Goal: Task Accomplishment & Management: Manage account settings

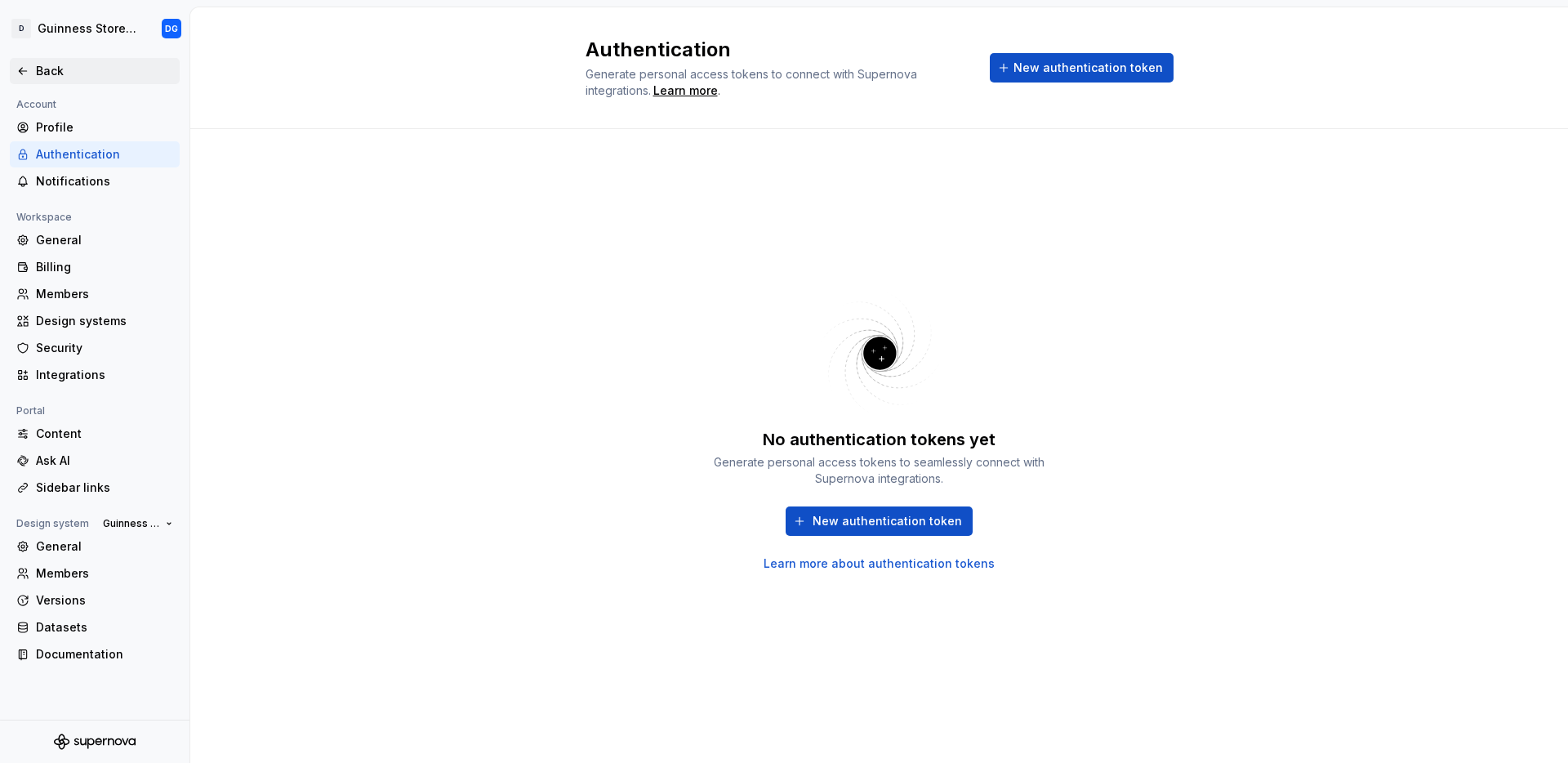
click at [26, 72] on icon at bounding box center [23, 71] width 13 height 13
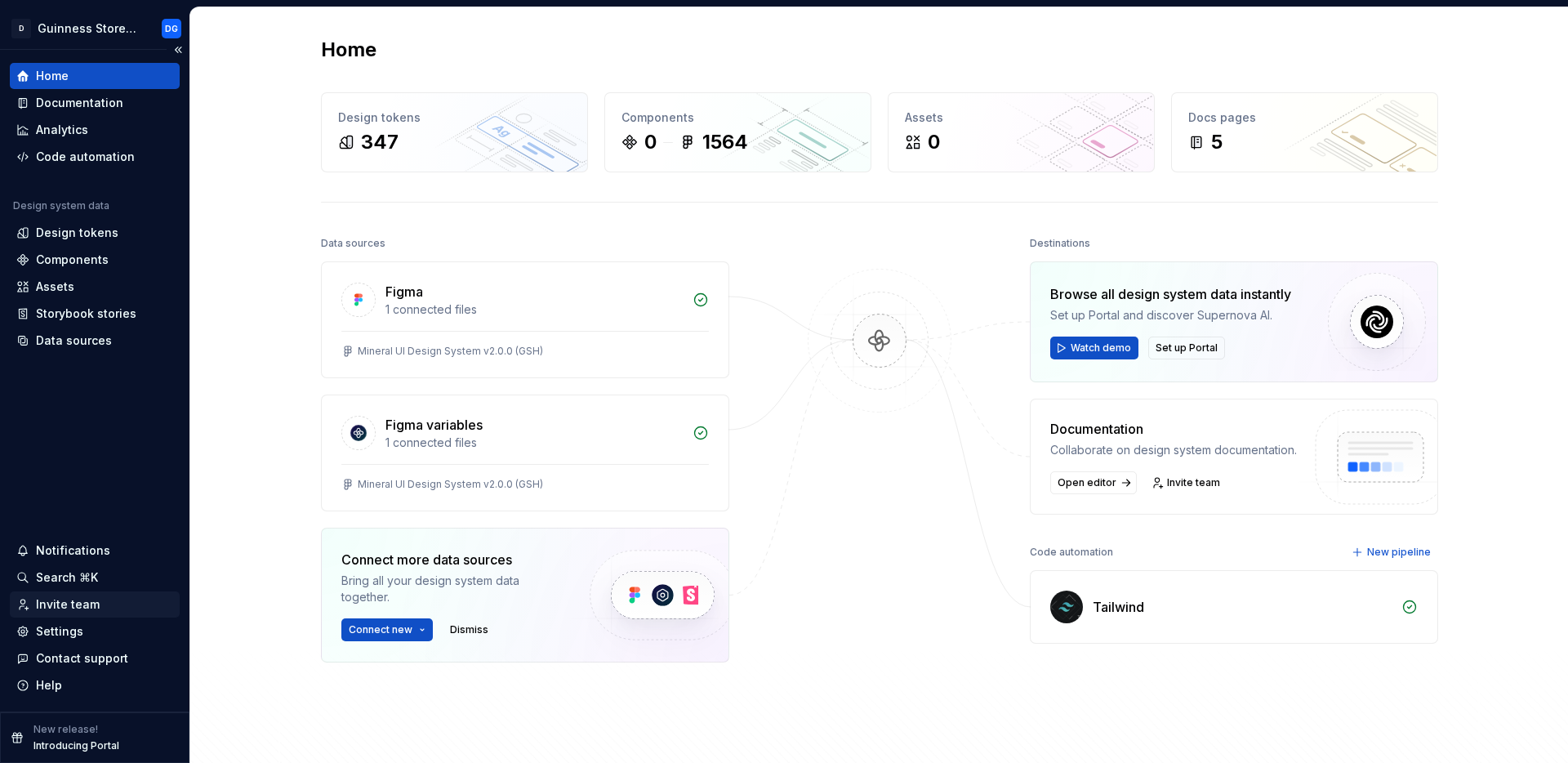
click at [63, 604] on div "Invite team" at bounding box center [68, 604] width 63 height 17
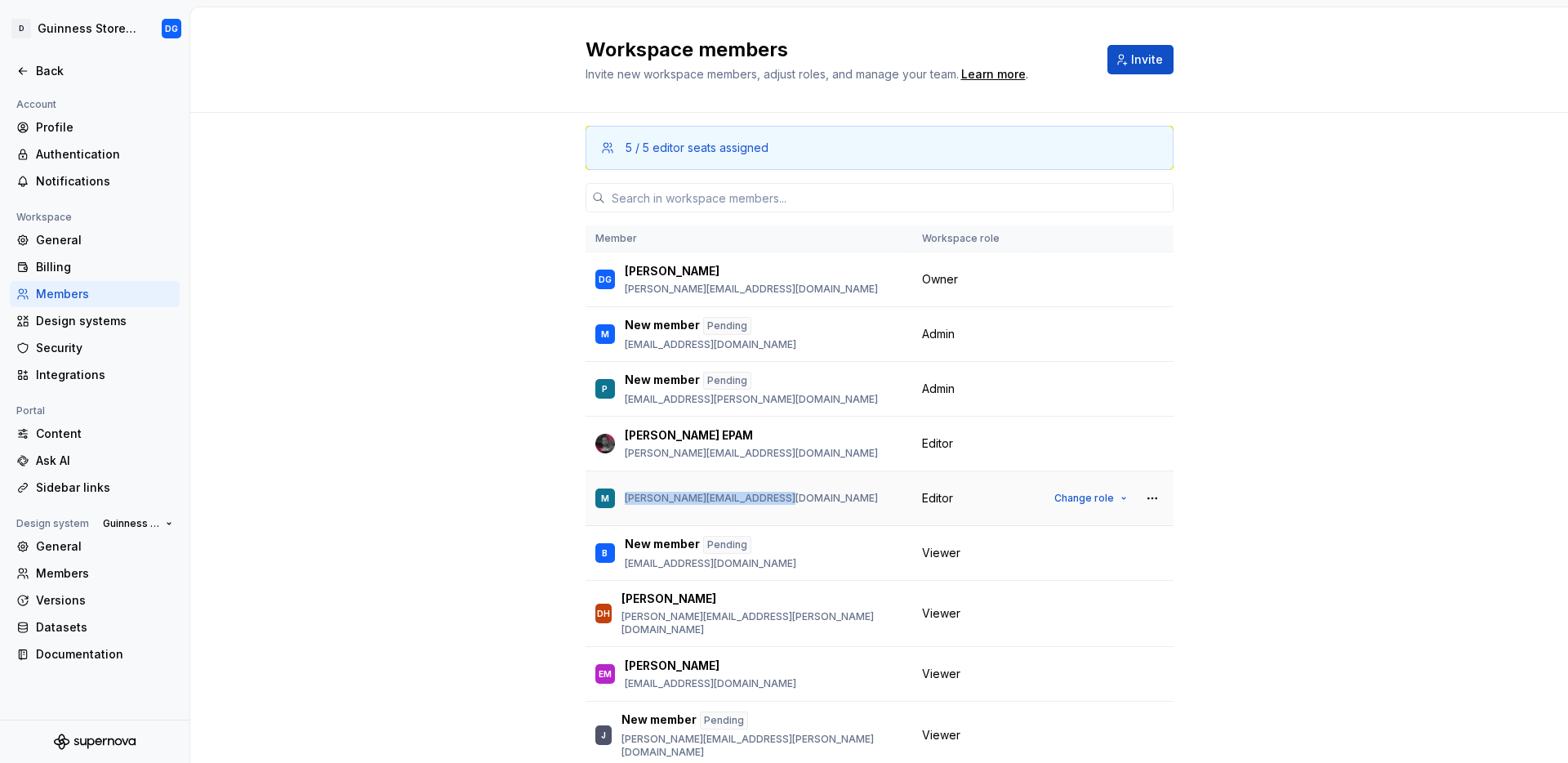
drag, startPoint x: 618, startPoint y: 499, endPoint x: 770, endPoint y: 503, distance: 152.1
click at [770, 503] on div "M [PERSON_NAME][EMAIL_ADDRESS][DOMAIN_NAME]" at bounding box center [749, 498] width 307 height 34
copy p "[PERSON_NAME][EMAIL_ADDRESS][DOMAIN_NAME]"
click at [525, 511] on div "5 / 5 editor seats assigned Member Workspace role DG [PERSON_NAME] [PERSON_NAME…" at bounding box center [879, 490] width 1378 height 755
drag, startPoint x: 619, startPoint y: 453, endPoint x: 753, endPoint y: 454, distance: 134.0
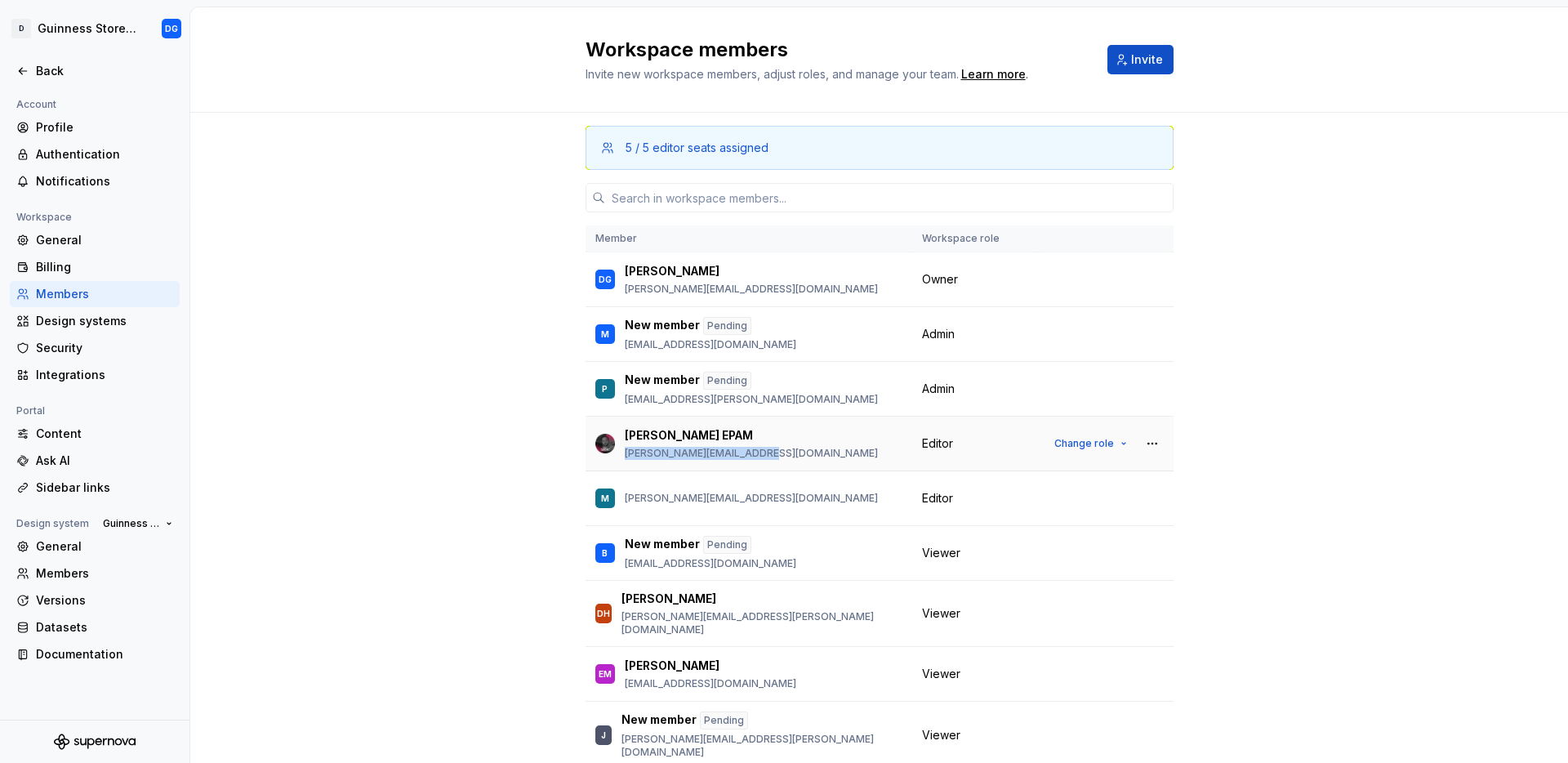
click at [753, 454] on p "[PERSON_NAME][EMAIL_ADDRESS][DOMAIN_NAME]" at bounding box center [751, 453] width 253 height 13
copy p "[PERSON_NAME][EMAIL_ADDRESS][DOMAIN_NAME]"
click at [1404, 198] on div "5 / 5 editor seats assigned Member Workspace role DG [PERSON_NAME] [PERSON_NAME…" at bounding box center [879, 490] width 1378 height 755
click at [76, 151] on div "Authentication" at bounding box center [104, 154] width 137 height 17
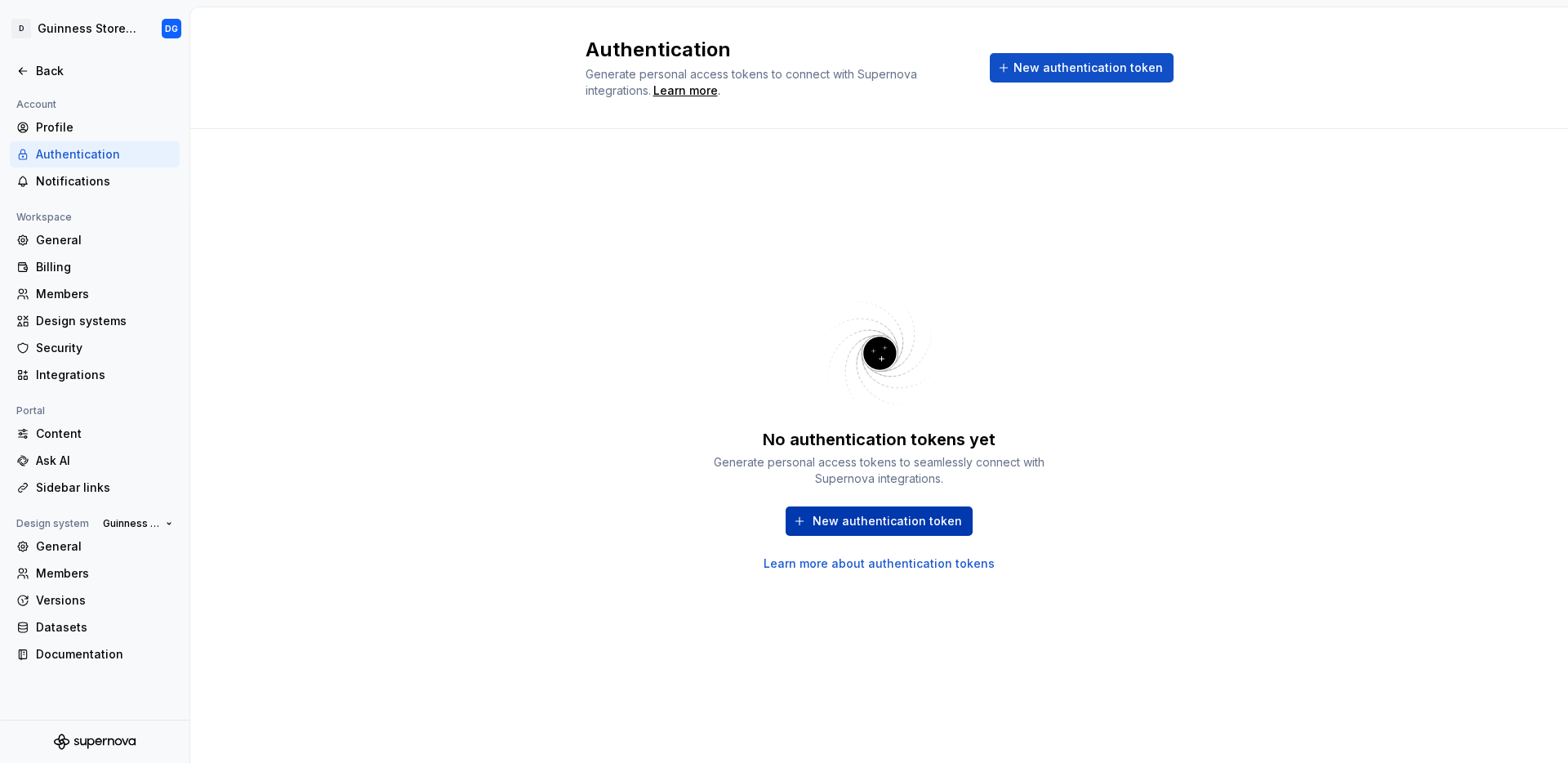
click at [845, 518] on span "New authentication token" at bounding box center [887, 521] width 149 height 17
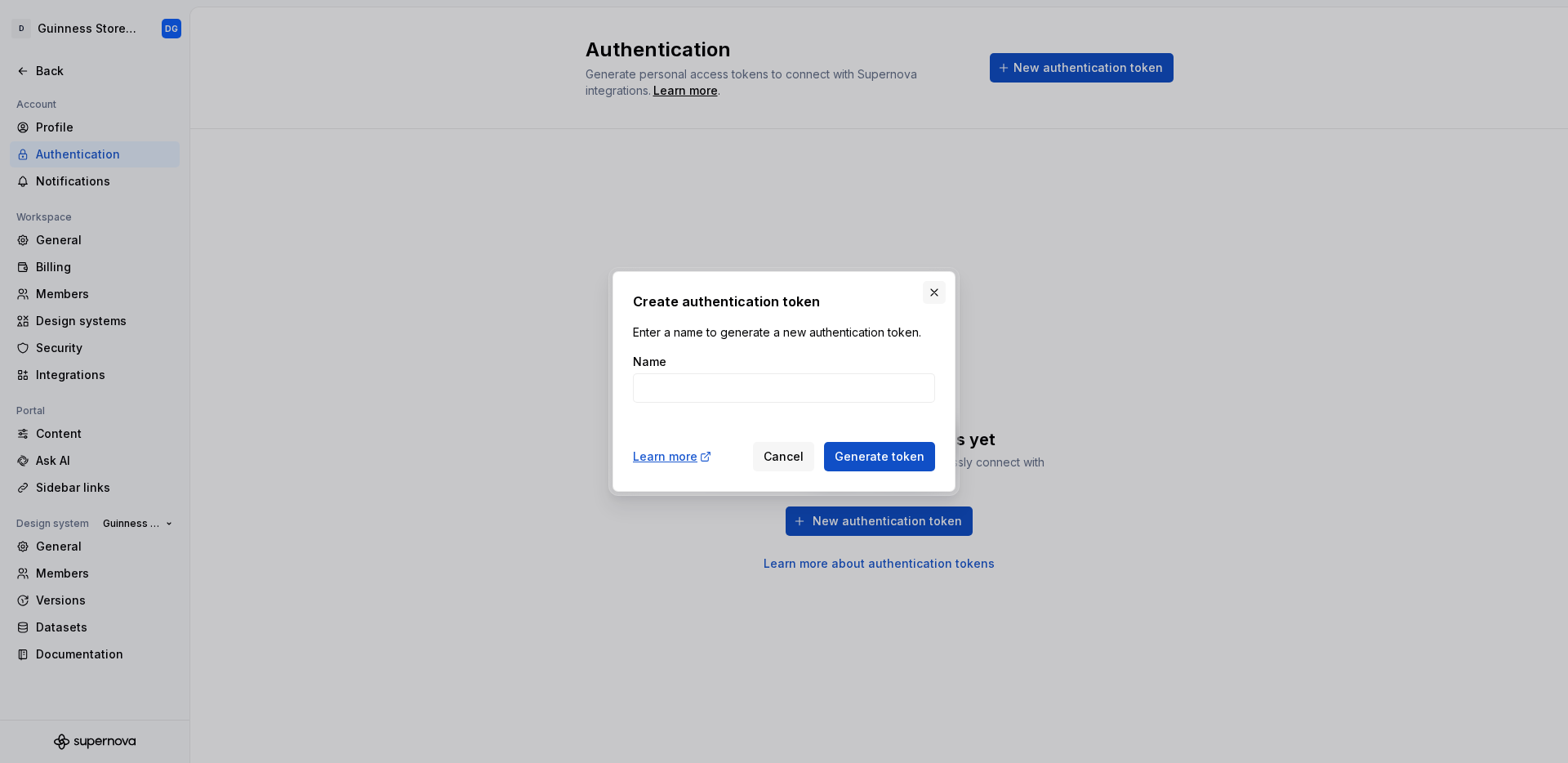
click at [935, 294] on button "button" at bounding box center [933, 291] width 23 height 23
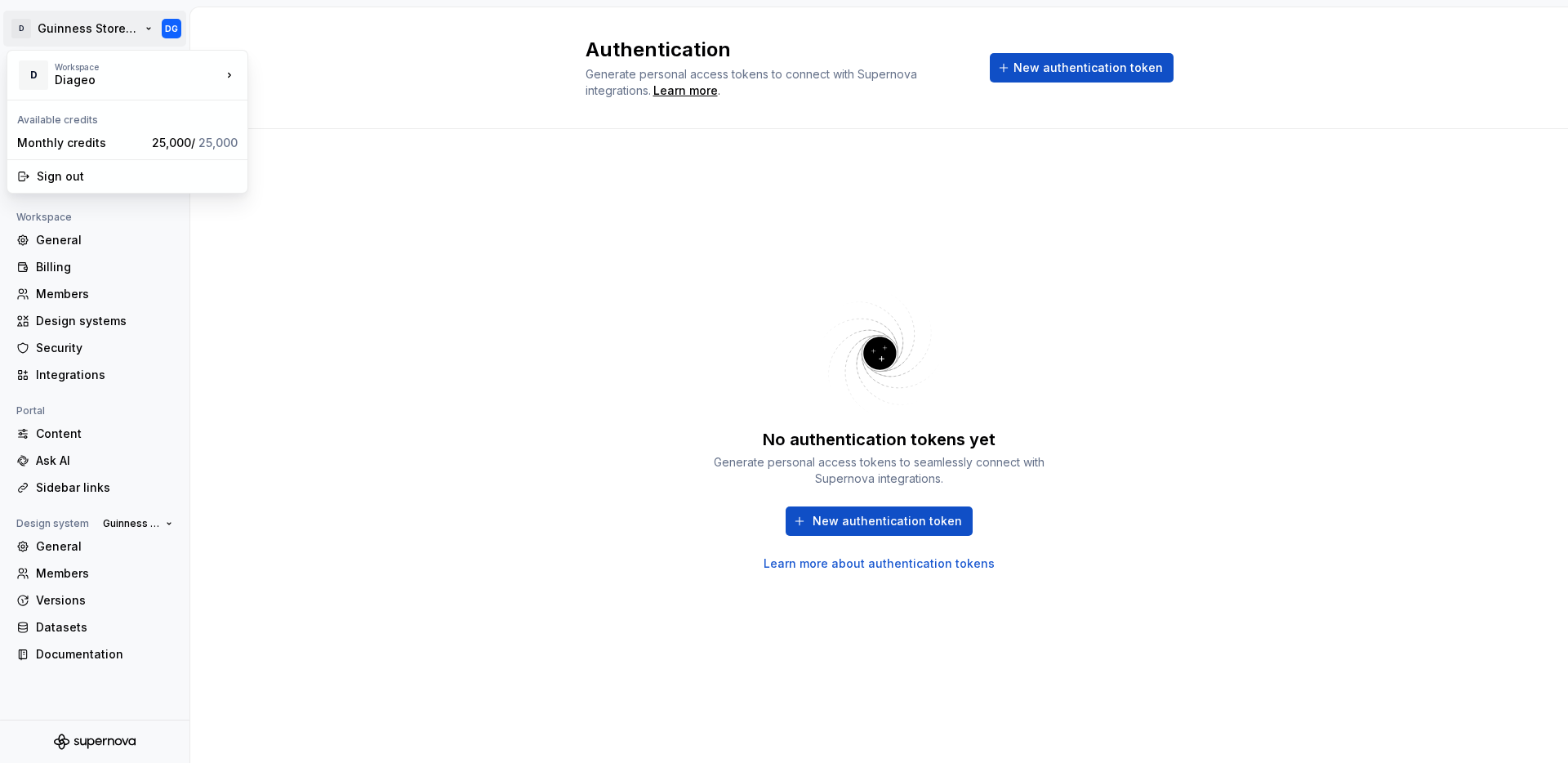
click at [99, 33] on html "D Guinness Storehouse DG Back Account Profile Authentication Notifications Work…" at bounding box center [784, 382] width 1568 height 763
click at [87, 25] on html "D Guinness Storehouse DG Back Account Profile Authentication Notifications Work…" at bounding box center [784, 382] width 1568 height 763
click at [100, 23] on html "D Guinness Storehouse DG Back Account Profile Authentication Notifications Work…" at bounding box center [784, 382] width 1568 height 763
click at [156, 20] on html "D Guinness Storehouse DG Back Account Profile Authentication Notifications Work…" at bounding box center [784, 382] width 1568 height 763
click at [143, 27] on html "D Guinness Storehouse DG Back Account Profile Authentication Notifications Work…" at bounding box center [784, 382] width 1568 height 763
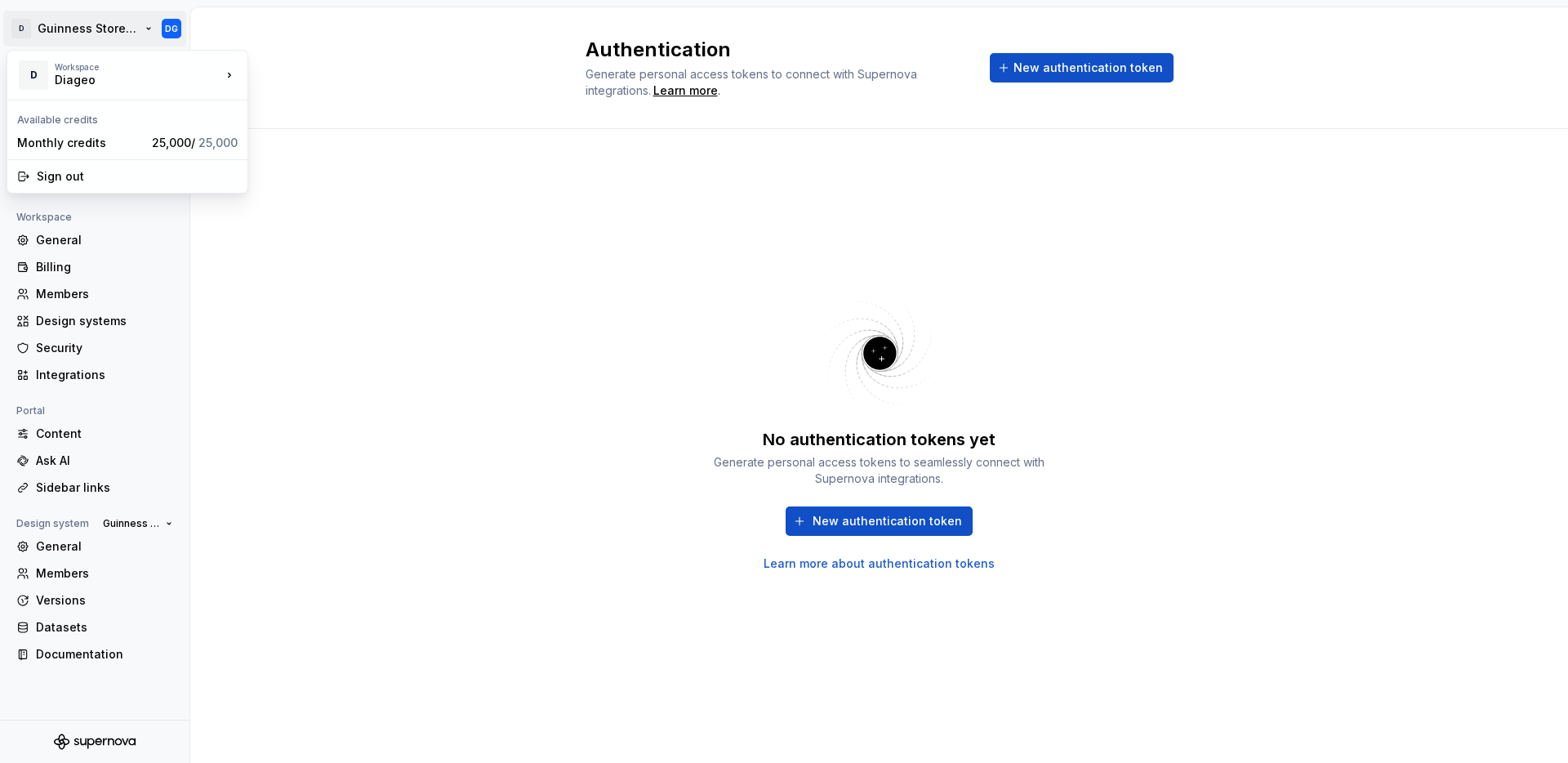
click at [441, 227] on html "D Guinness Storehouse DG Back Account Profile Authentication Notifications Work…" at bounding box center [784, 382] width 1568 height 763
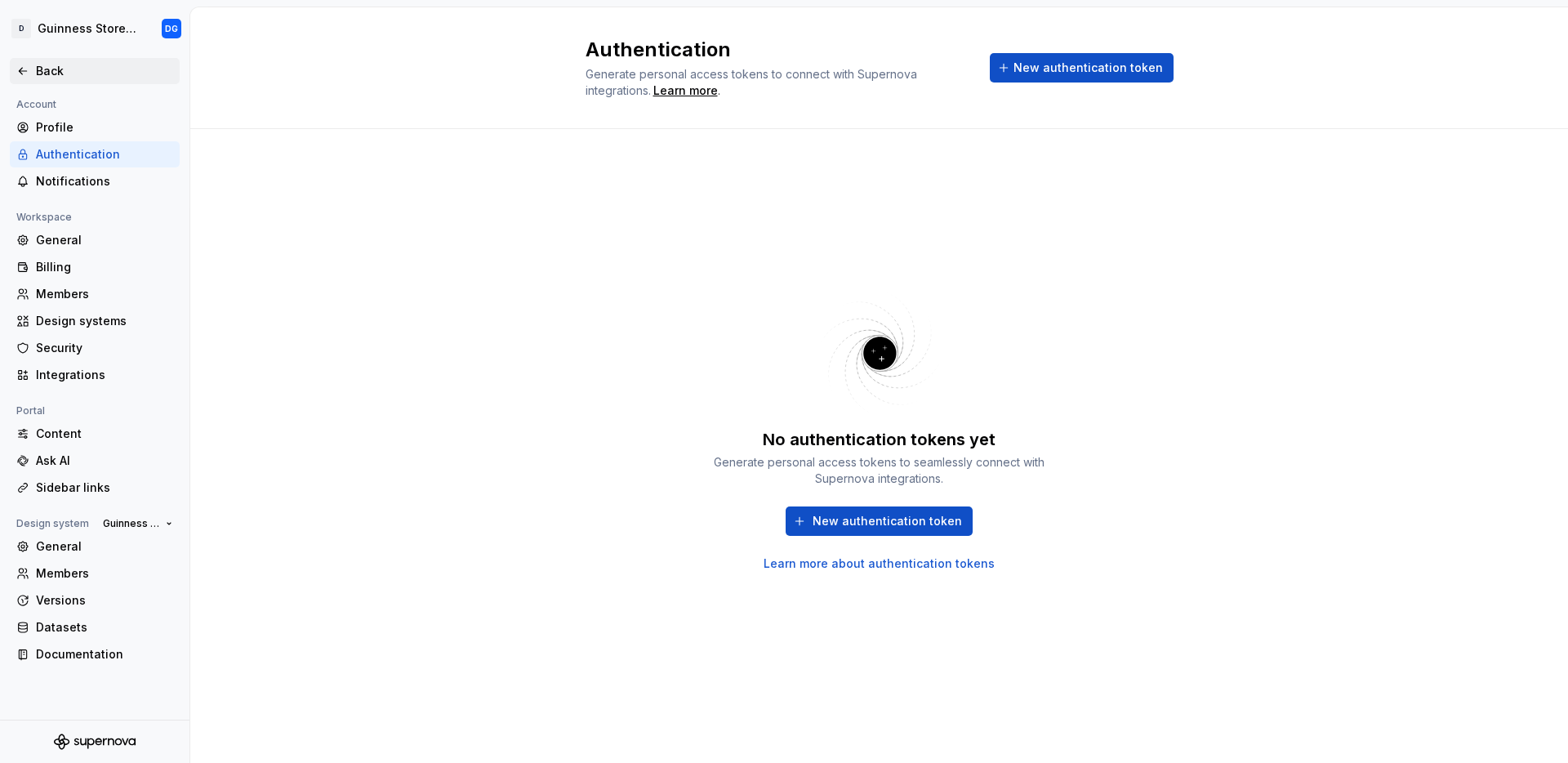
click at [34, 78] on div "Back" at bounding box center [95, 71] width 157 height 17
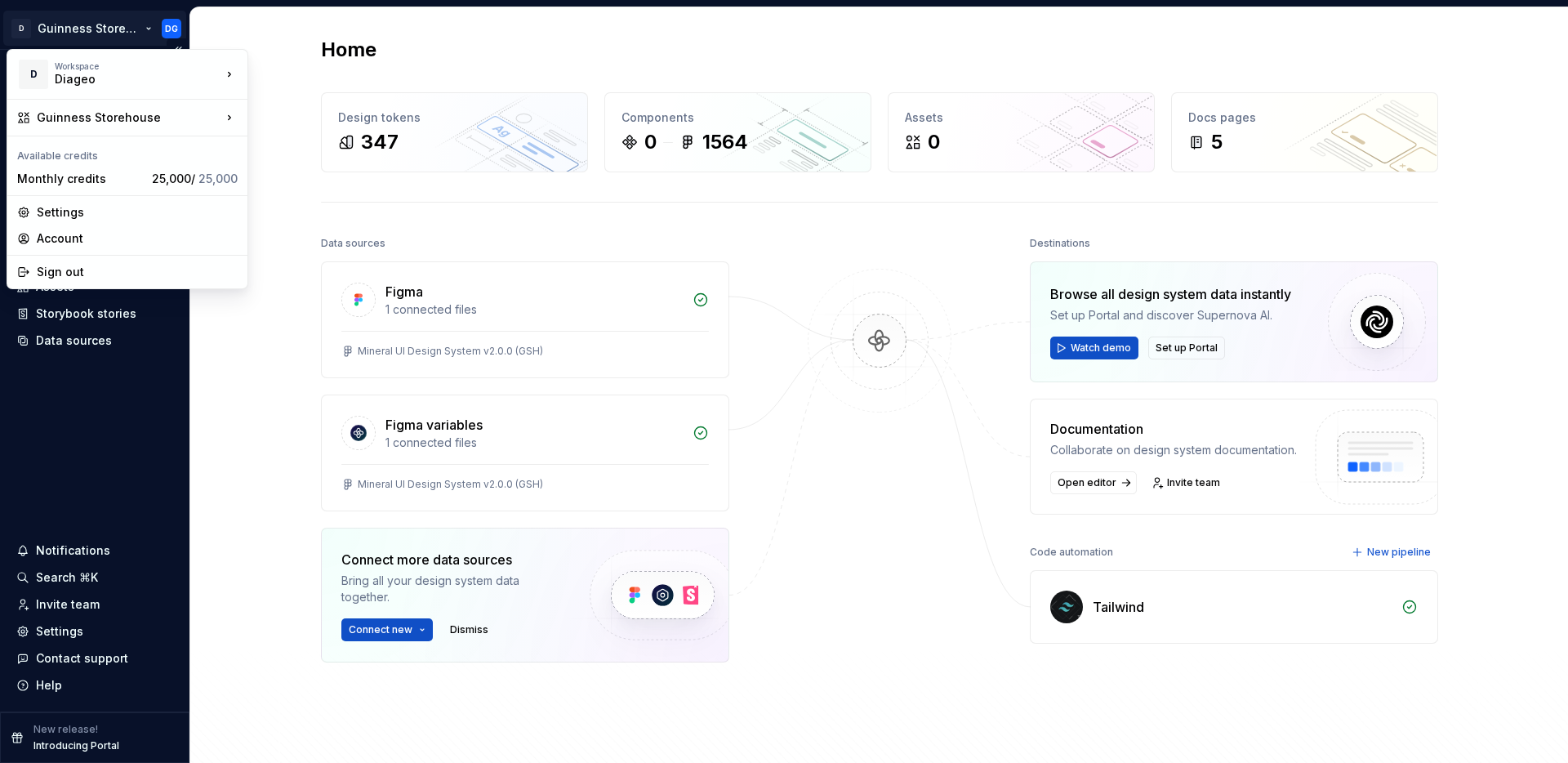
click at [78, 27] on html "D Guinness Storehouse DG Home Documentation Analytics Code automation Design sy…" at bounding box center [784, 382] width 1568 height 763
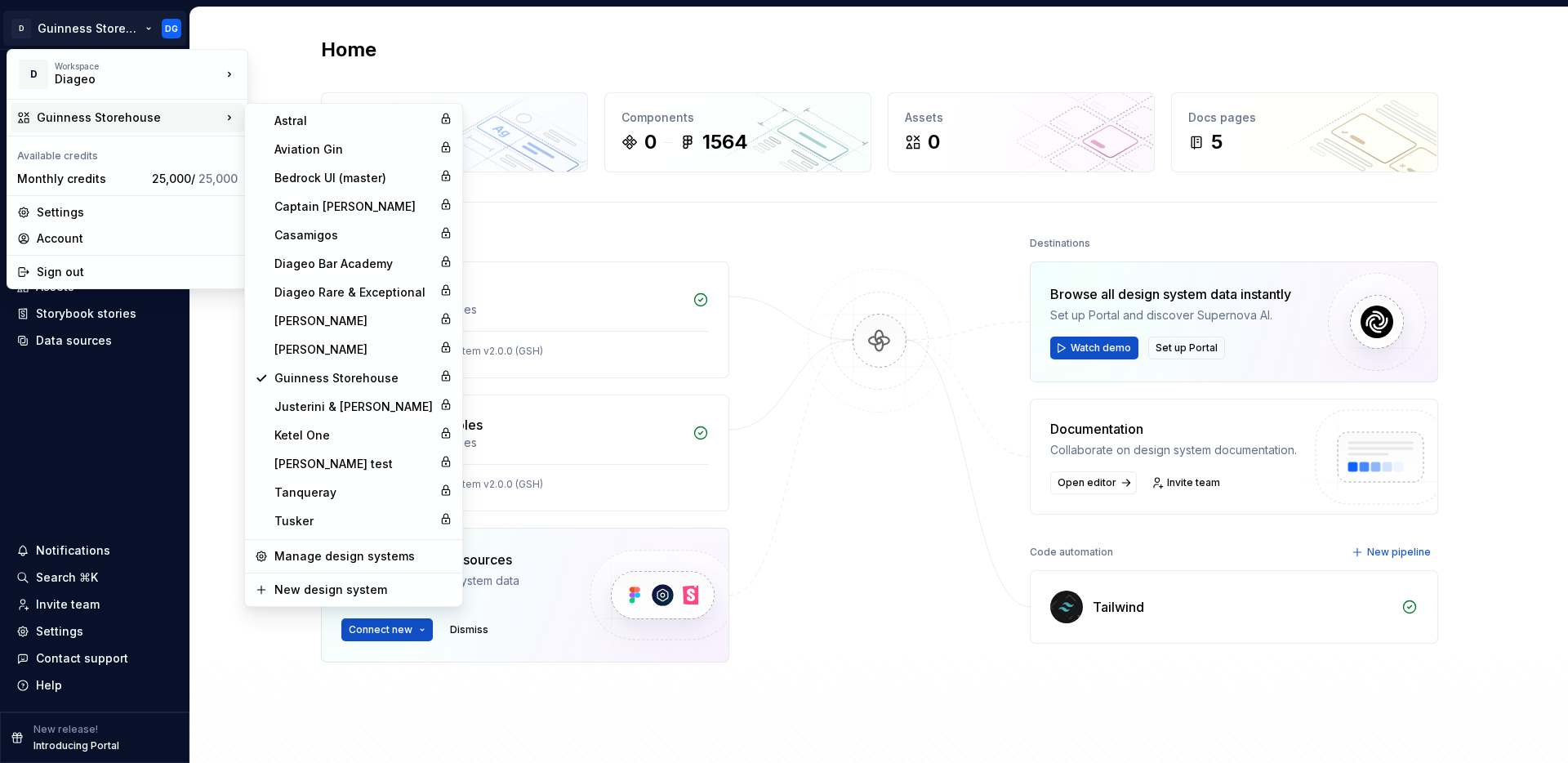
click at [111, 114] on div "Guinness Storehouse" at bounding box center [129, 118] width 185 height 17
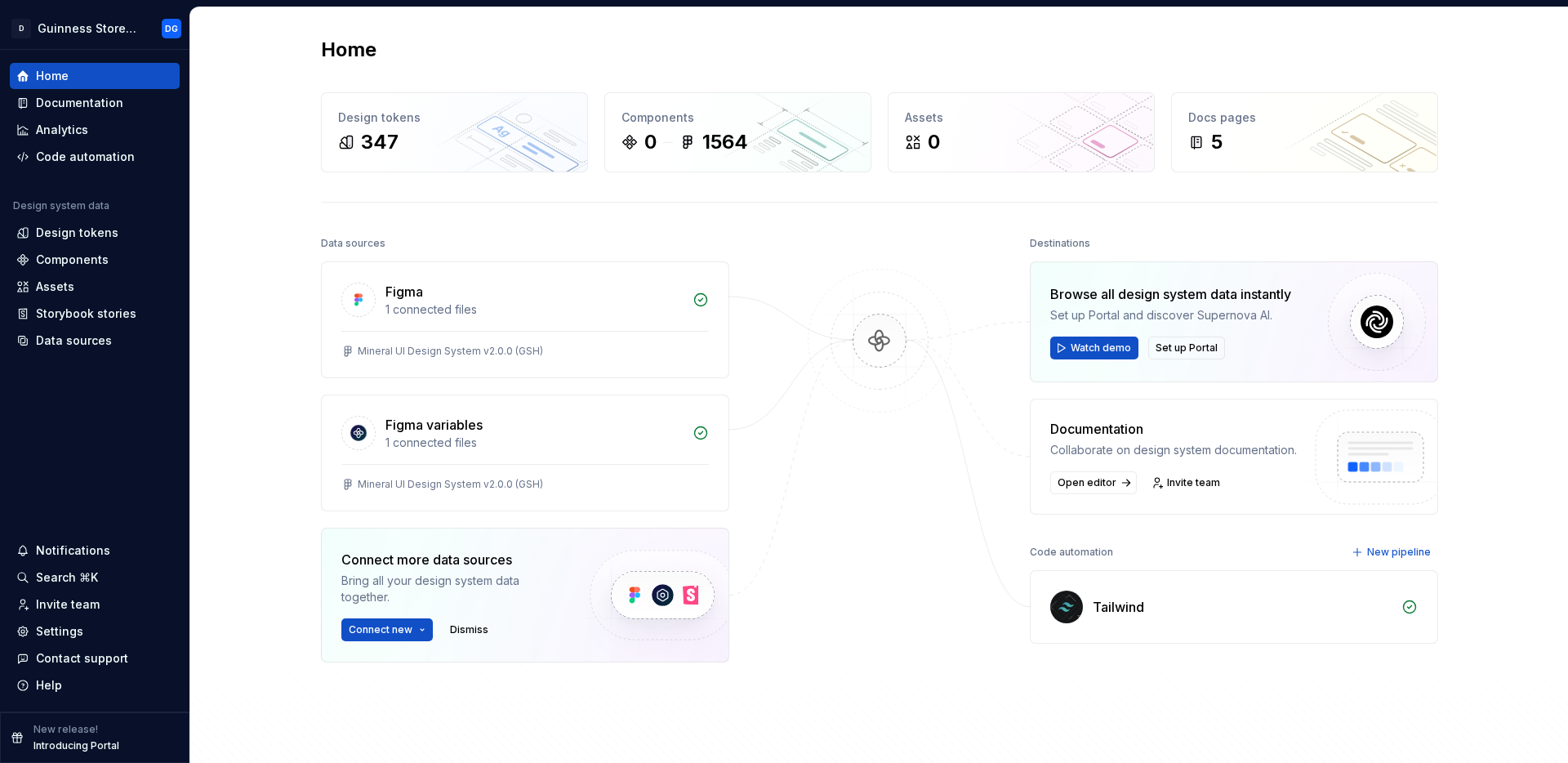
click at [247, 16] on html "D Guinness Storehouse DG Home Documentation Analytics Code automation Design sy…" at bounding box center [784, 382] width 1568 height 763
click at [118, 154] on div "Code automation" at bounding box center [85, 157] width 99 height 17
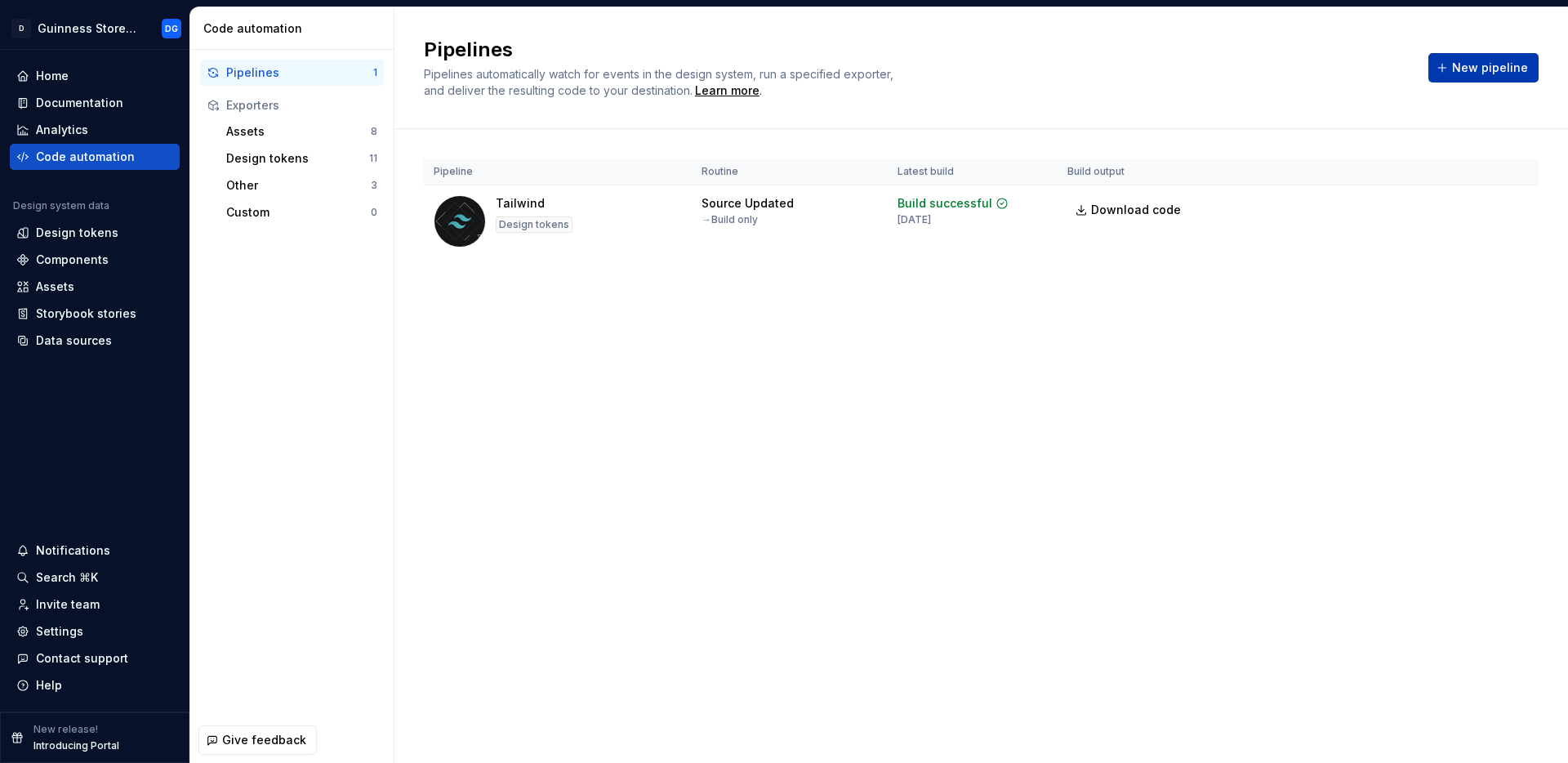
click at [1474, 78] on button "New pipeline" at bounding box center [1484, 68] width 110 height 29
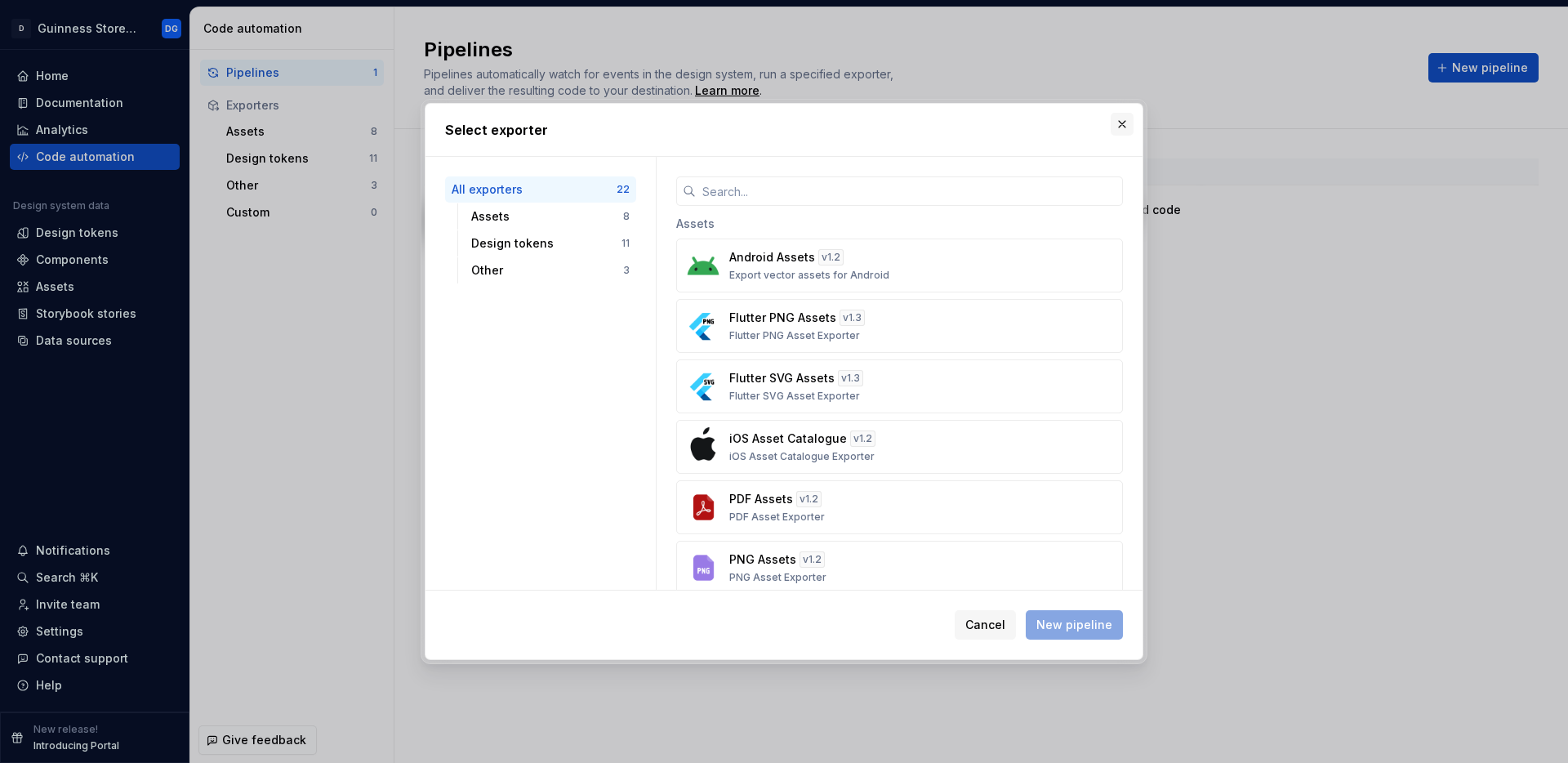
click at [1125, 125] on button "button" at bounding box center [1121, 124] width 23 height 23
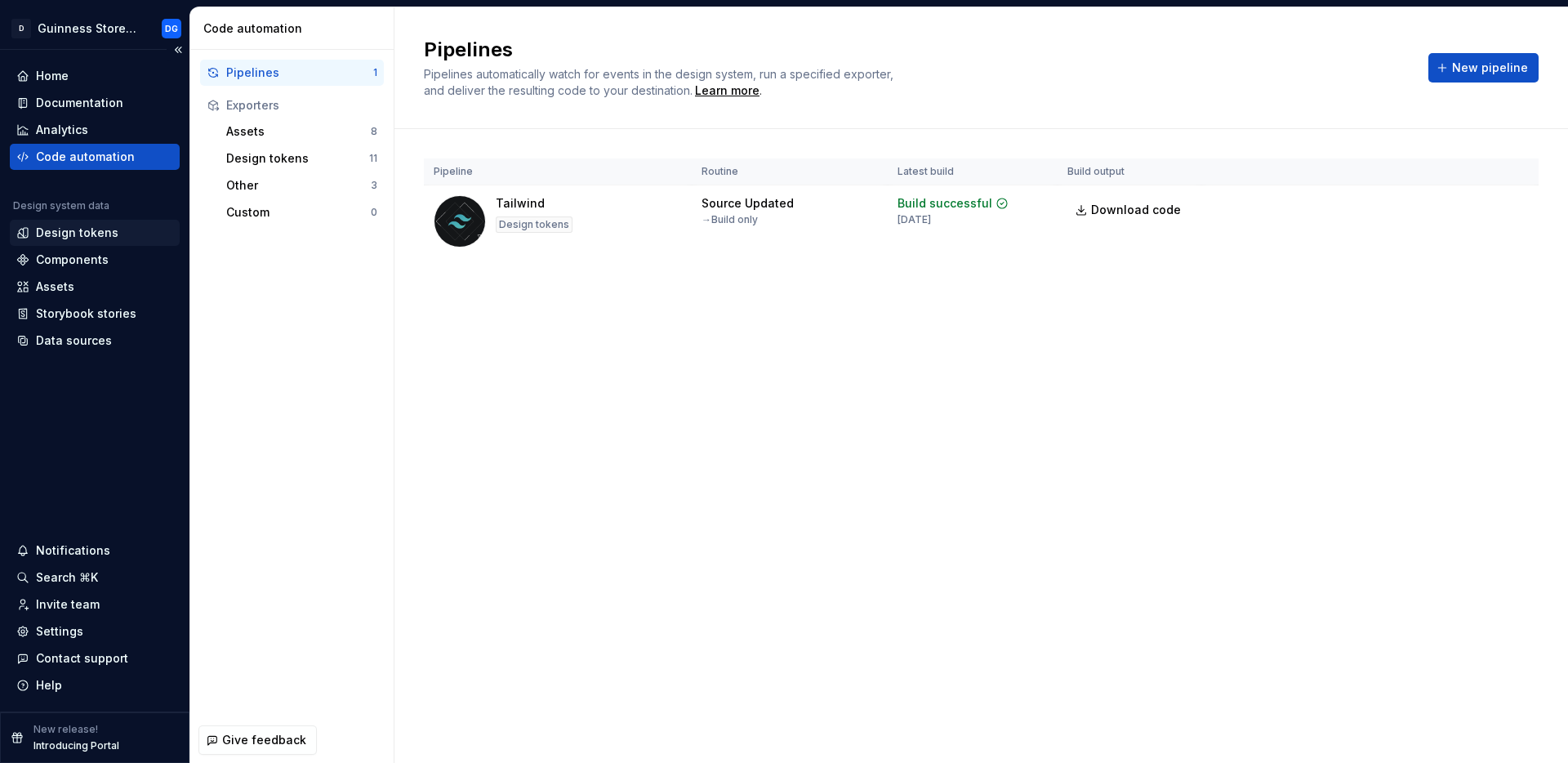
click at [68, 230] on div "Design tokens" at bounding box center [77, 233] width 83 height 17
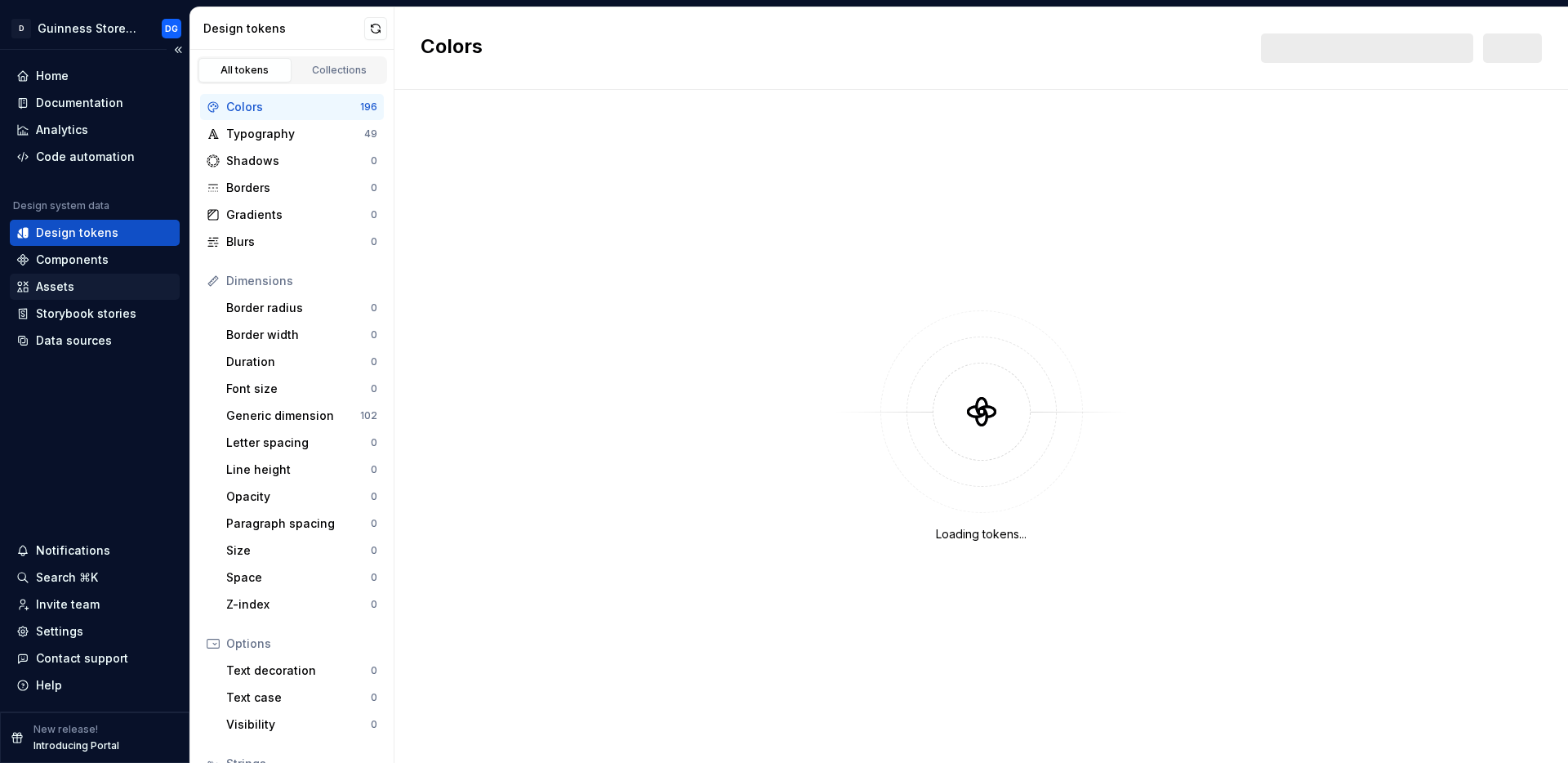
click at [61, 285] on div "Assets" at bounding box center [55, 287] width 38 height 17
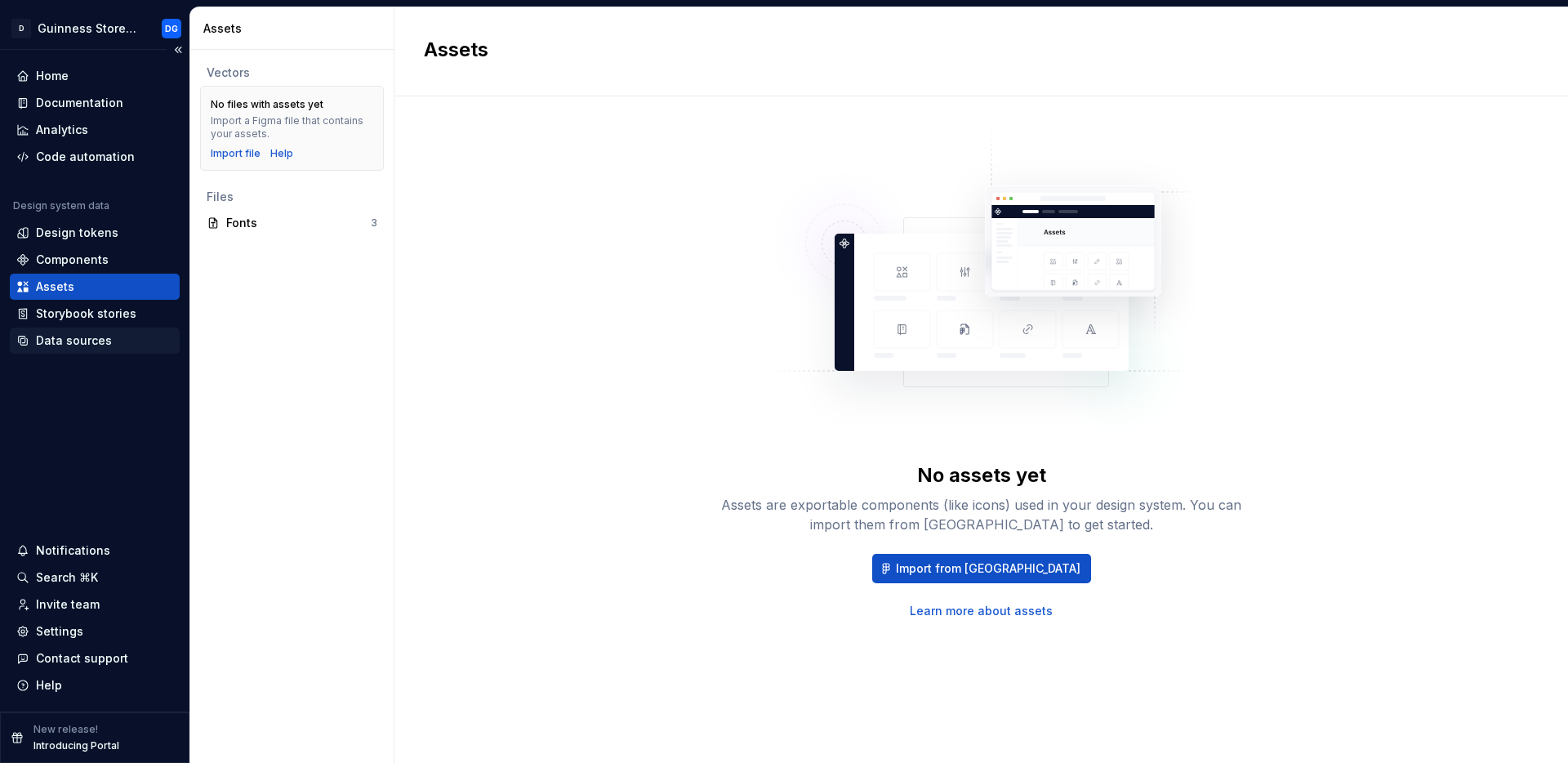
click at [83, 349] on div "Data sources" at bounding box center [94, 340] width 169 height 26
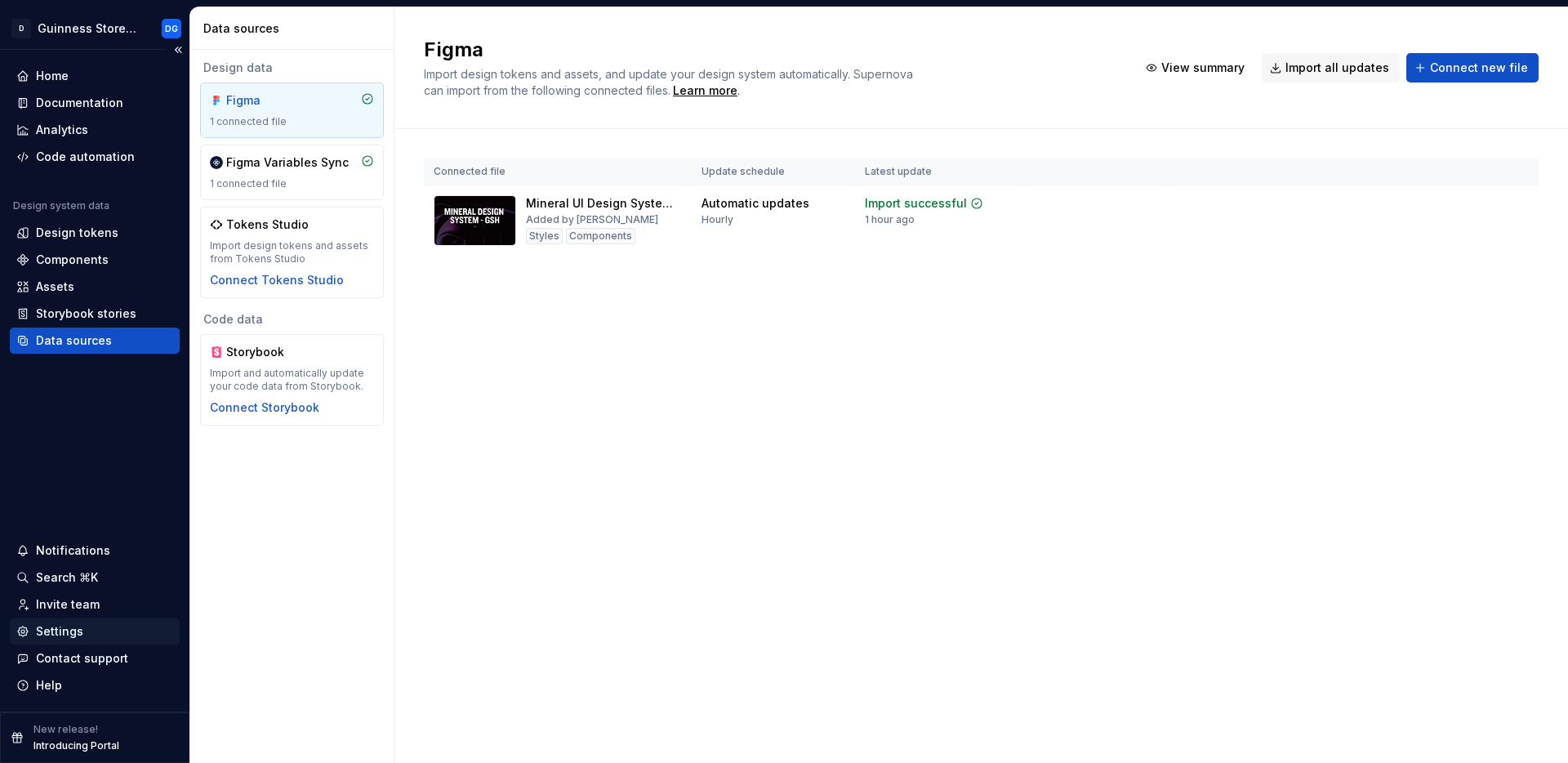
click at [63, 634] on div "Settings" at bounding box center [59, 631] width 48 height 17
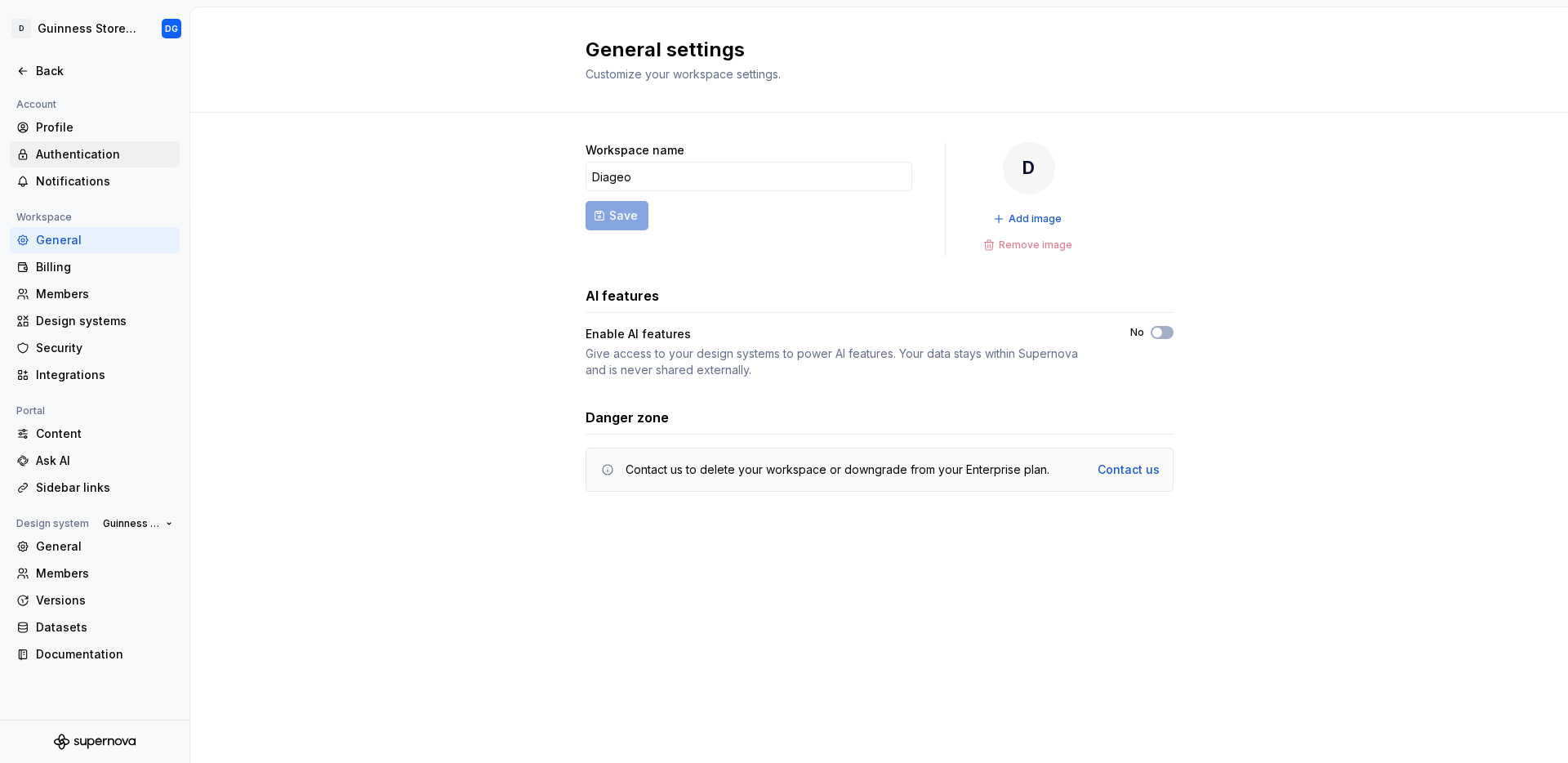
click at [65, 155] on div "Authentication" at bounding box center [104, 154] width 137 height 17
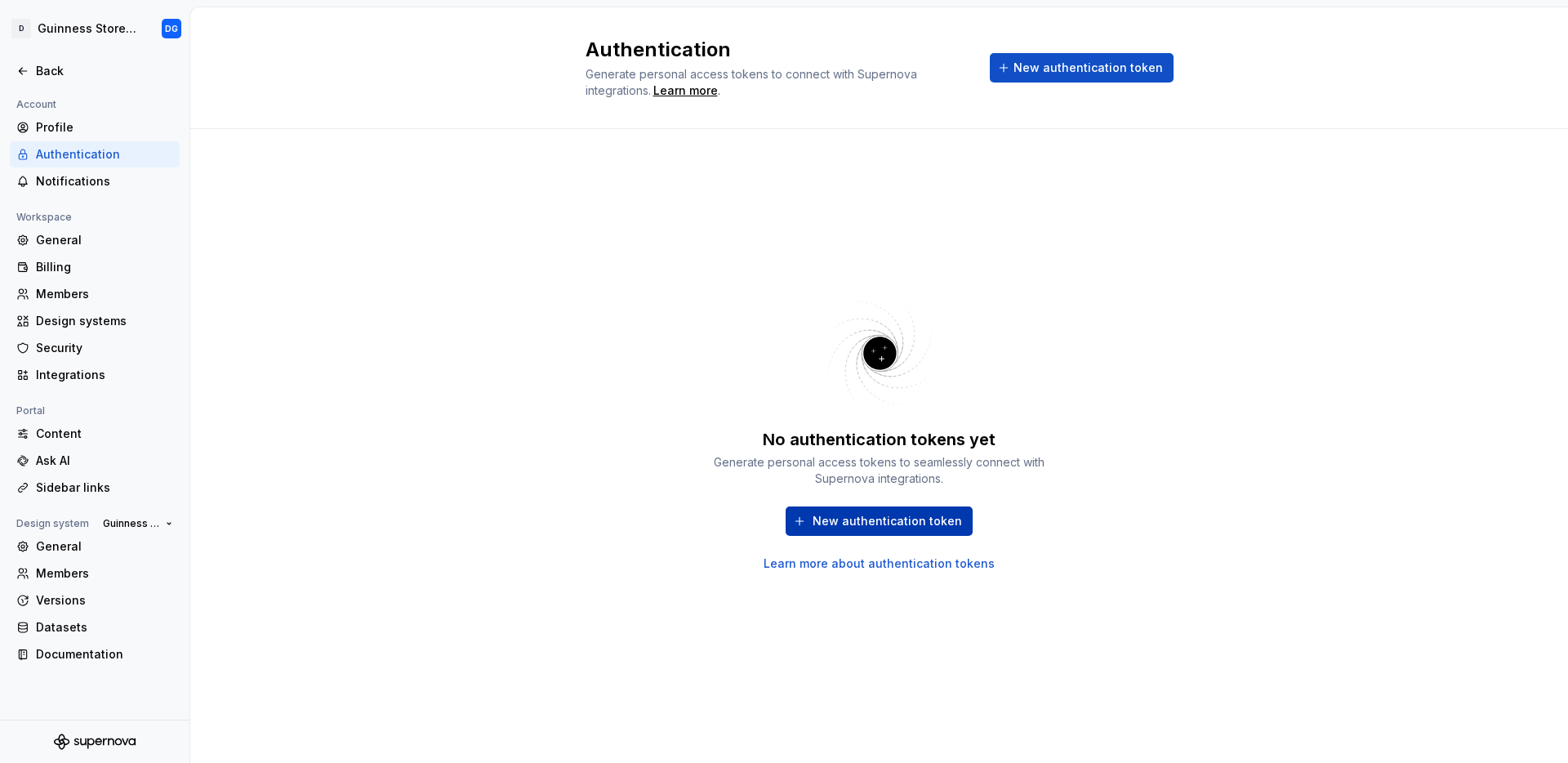
click at [887, 527] on span "New authentication token" at bounding box center [887, 521] width 149 height 17
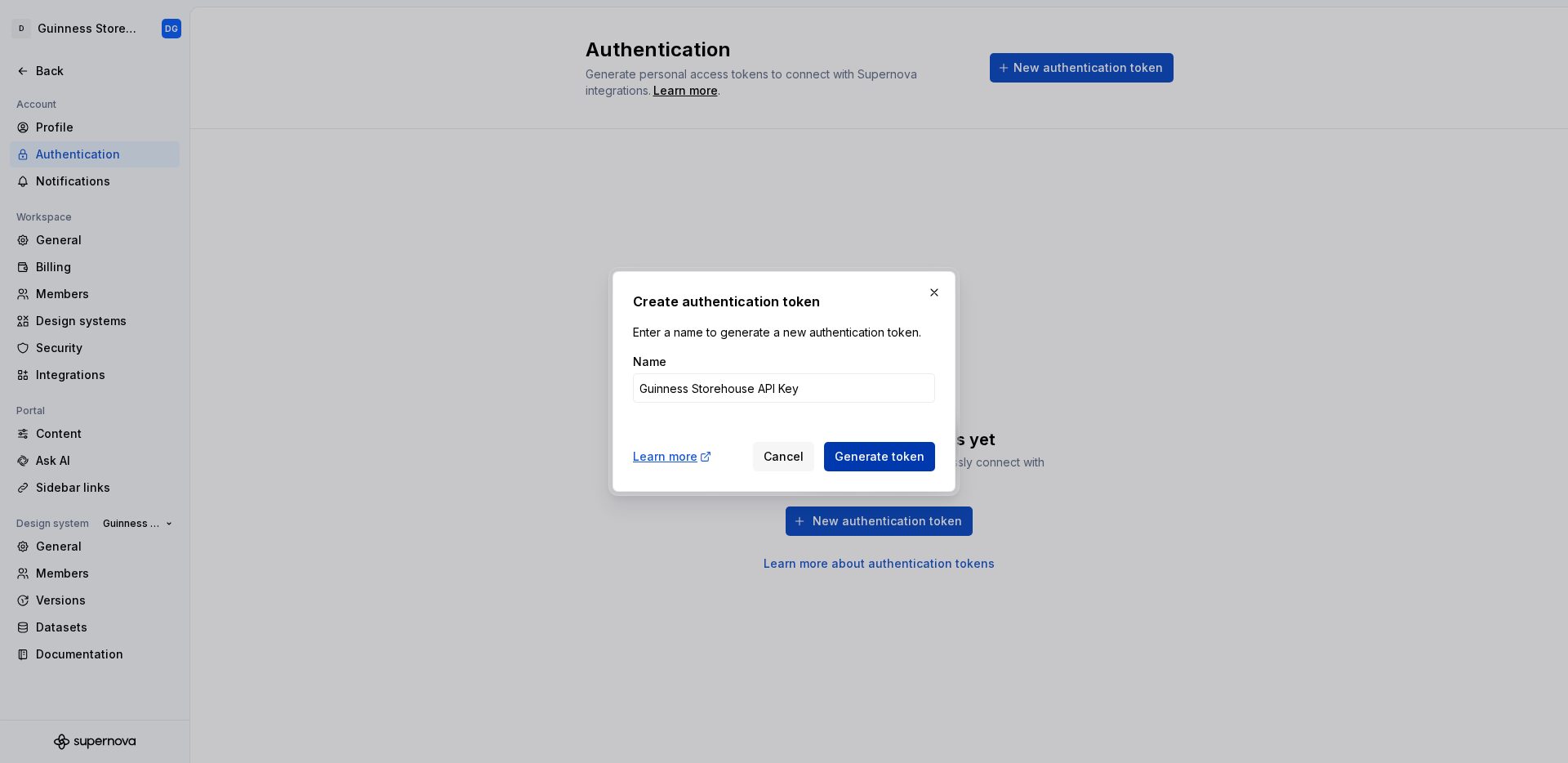
type input "Guinness Storehouse API Key"
click at [880, 456] on span "Generate token" at bounding box center [880, 457] width 90 height 17
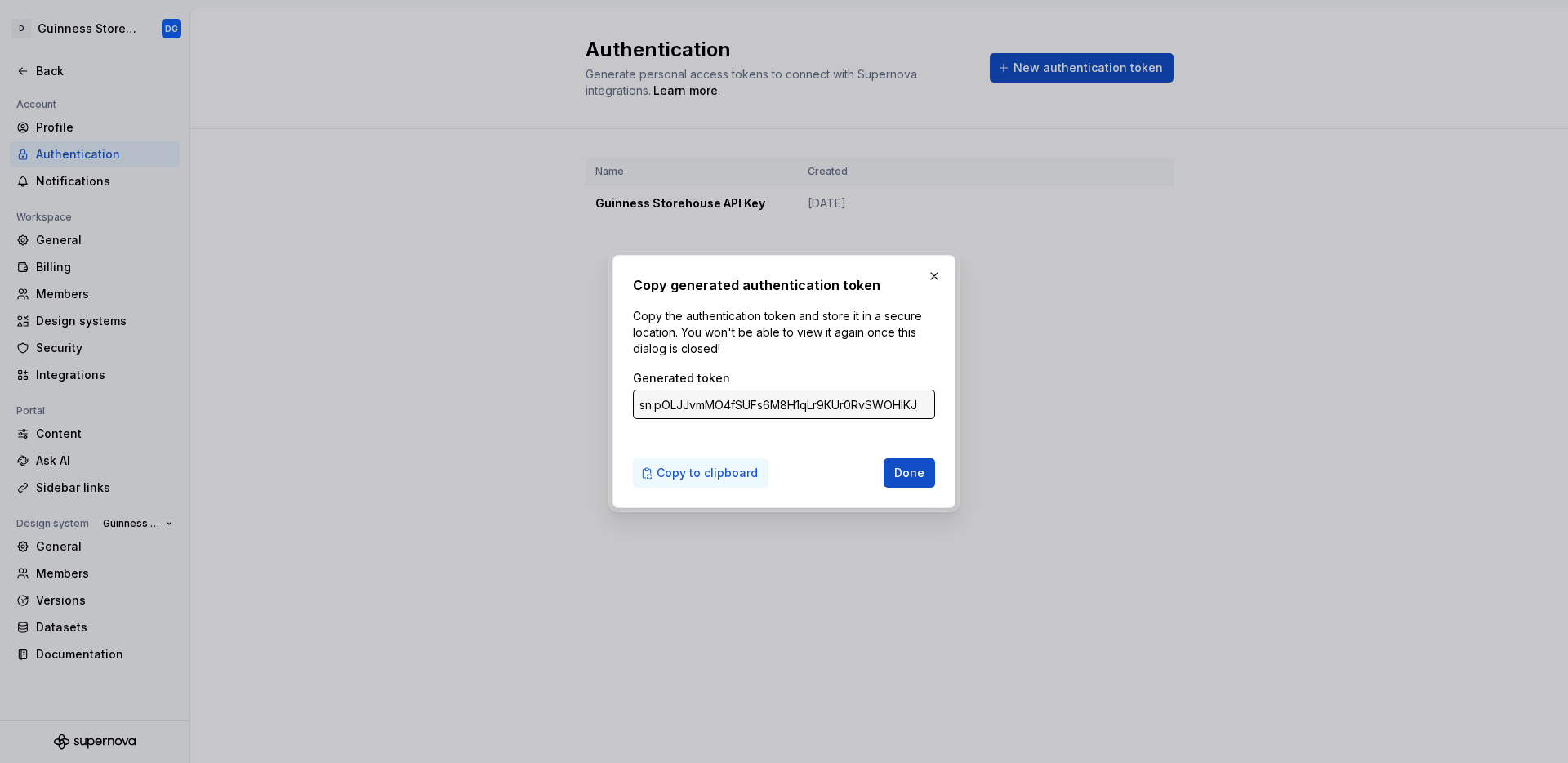
click at [697, 472] on span "Copy to clipboard" at bounding box center [706, 473] width 101 height 17
click at [864, 406] on input "sn.pOLJJvmMO4fSUFs6M8H1qLr9KUr0RvSWOHIKJj4ciLZJJSGqdecgT3gLW6eeZgjLyRu77wm1AVzU…" at bounding box center [784, 404] width 302 height 29
click at [874, 403] on input "sn.pOLJJvmMO4fSUFs6M8H1qLr9KUr0RvSWOHIKJj4ciLZJJSGqdecgT3gLW6eeZgjLyRu77wm1AVzU…" at bounding box center [784, 404] width 302 height 29
click at [876, 404] on input "sn.pOLJJvmMO4fSUFs6M8H1qLr9KUr0RvSWOHIKJj4ciLZJJSGqdecgT3gLW6eeZgjLyRu77wm1AVzU…" at bounding box center [784, 404] width 302 height 29
click at [907, 475] on span "Done" at bounding box center [909, 473] width 30 height 17
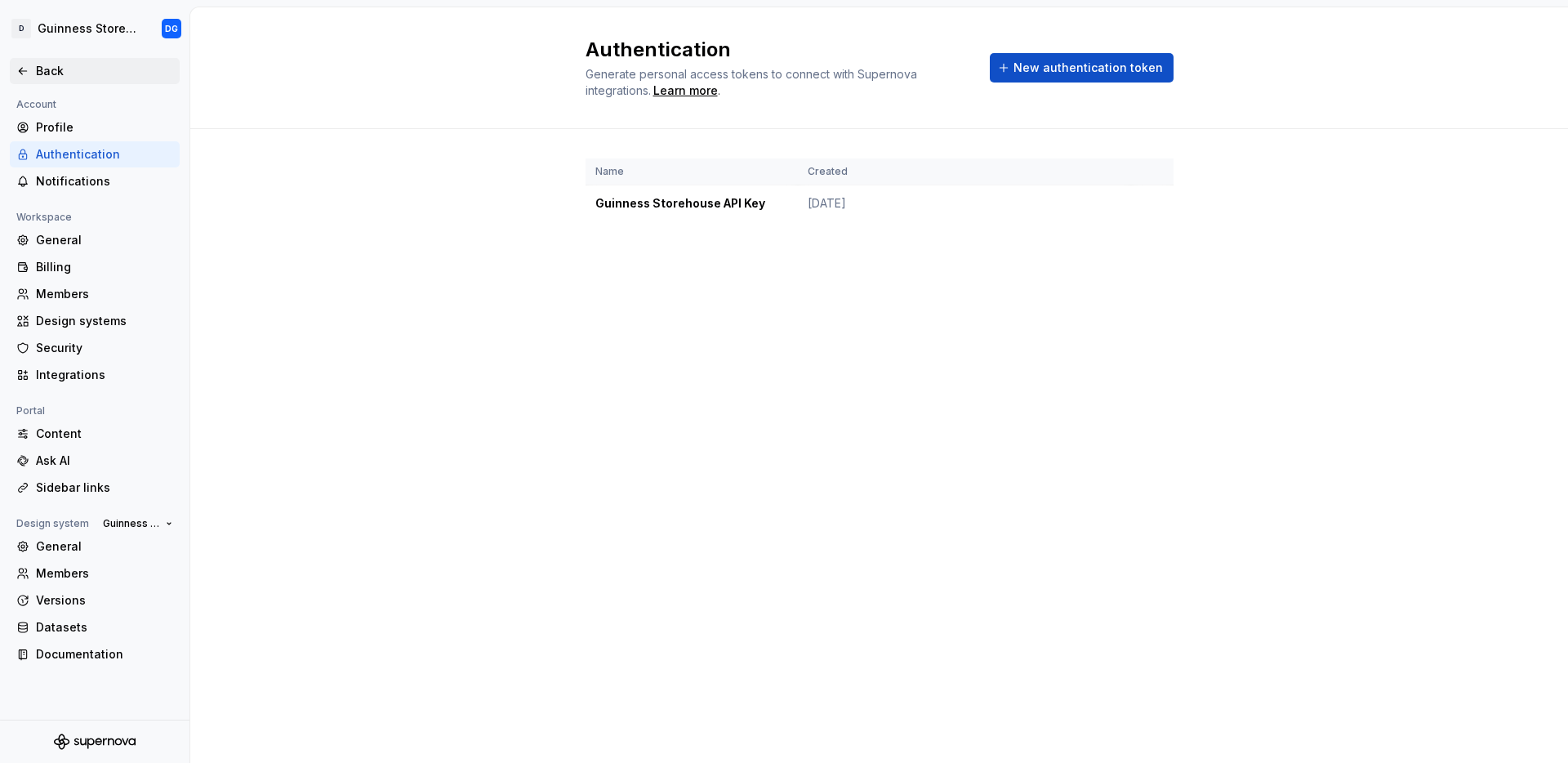
click at [29, 66] on div "Back" at bounding box center [95, 71] width 157 height 17
